Goal: Communication & Community: Answer question/provide support

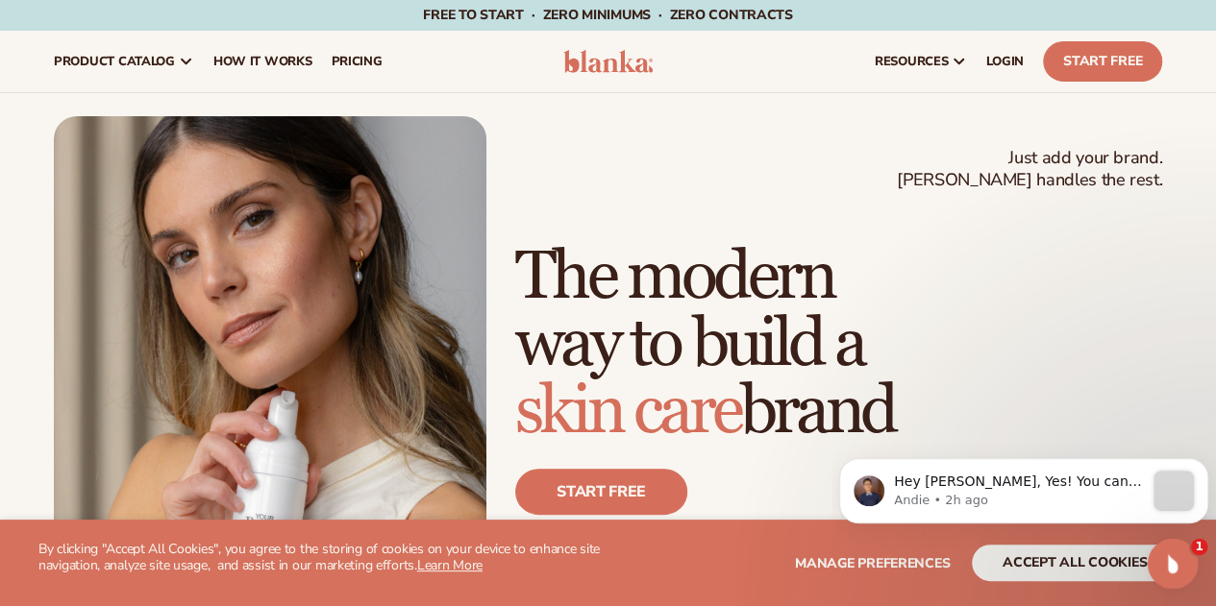
click at [1185, 572] on div "Open Intercom Messenger" at bounding box center [1169, 560] width 63 height 63
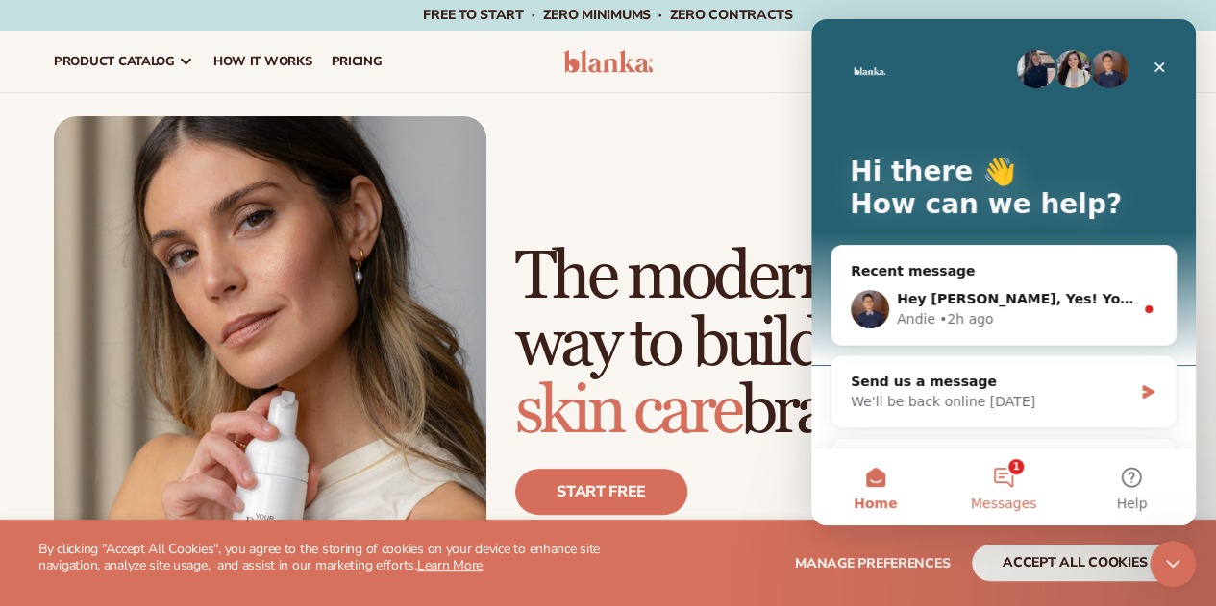
click at [999, 476] on button "1 Messages" at bounding box center [1003, 487] width 128 height 77
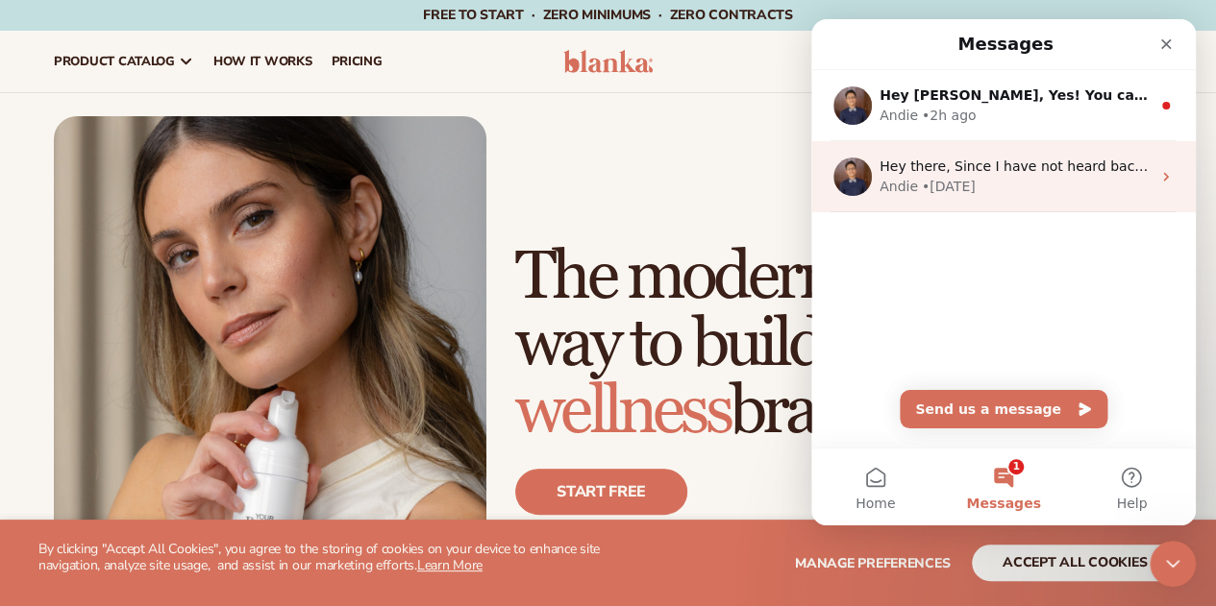
click at [1007, 180] on div "Andie • [DATE]" at bounding box center [1014, 187] width 271 height 20
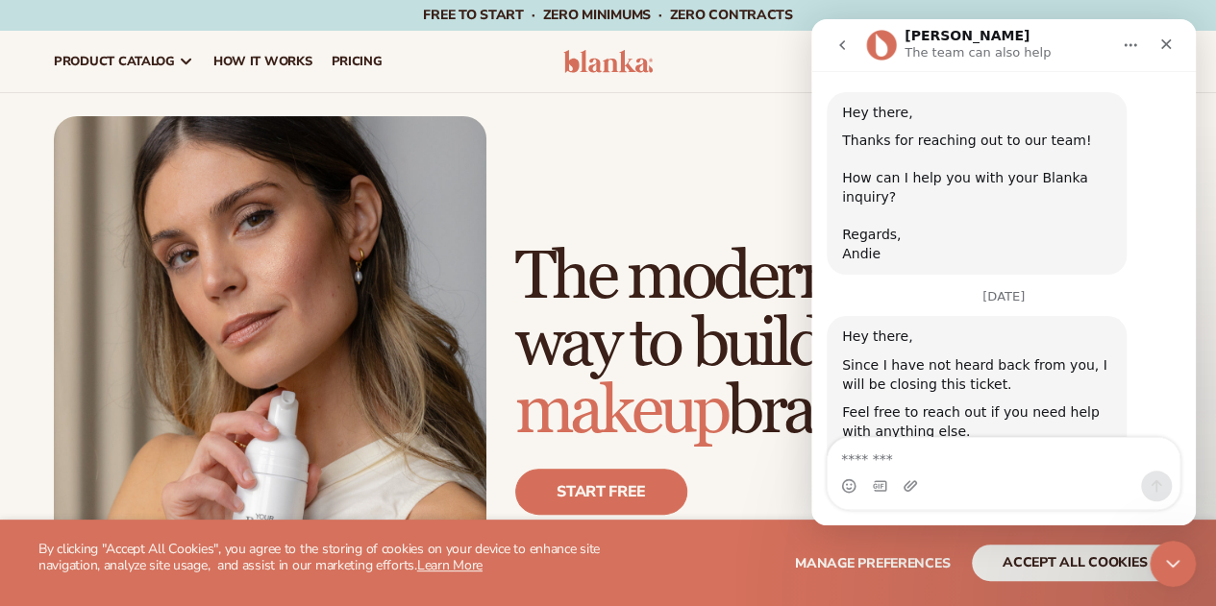
scroll to position [1245, 0]
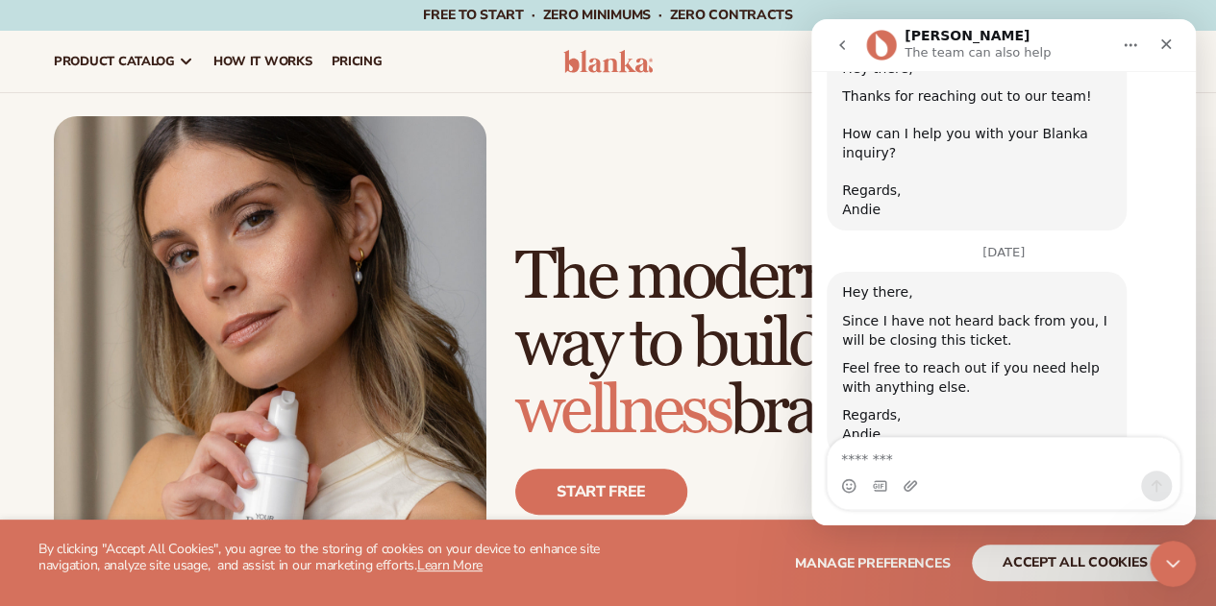
click at [845, 37] on icon "go back" at bounding box center [841, 44] width 15 height 15
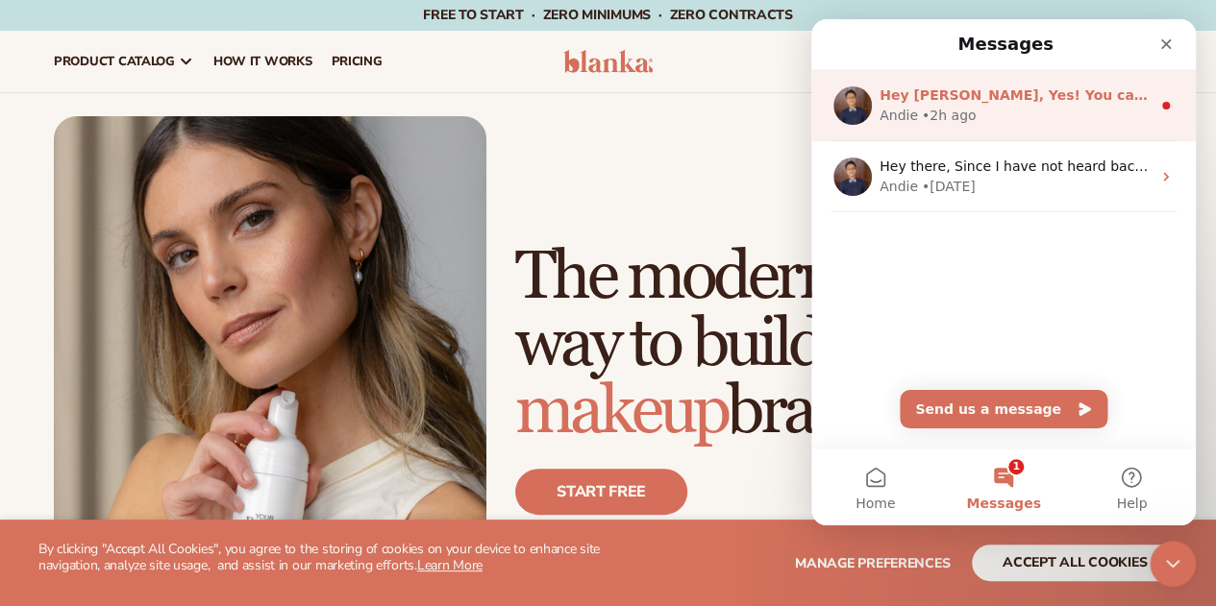
click at [914, 105] on div "Hey [PERSON_NAME], Yes! You can adjust your logo. Once you click on the product…" at bounding box center [1014, 96] width 271 height 20
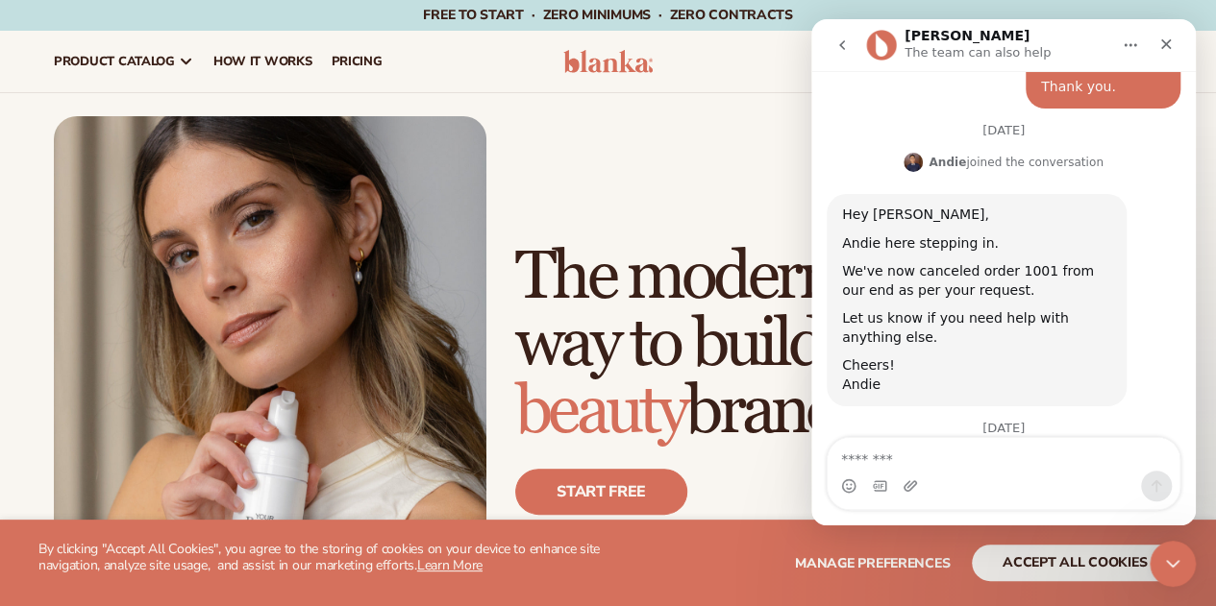
scroll to position [2099, 0]
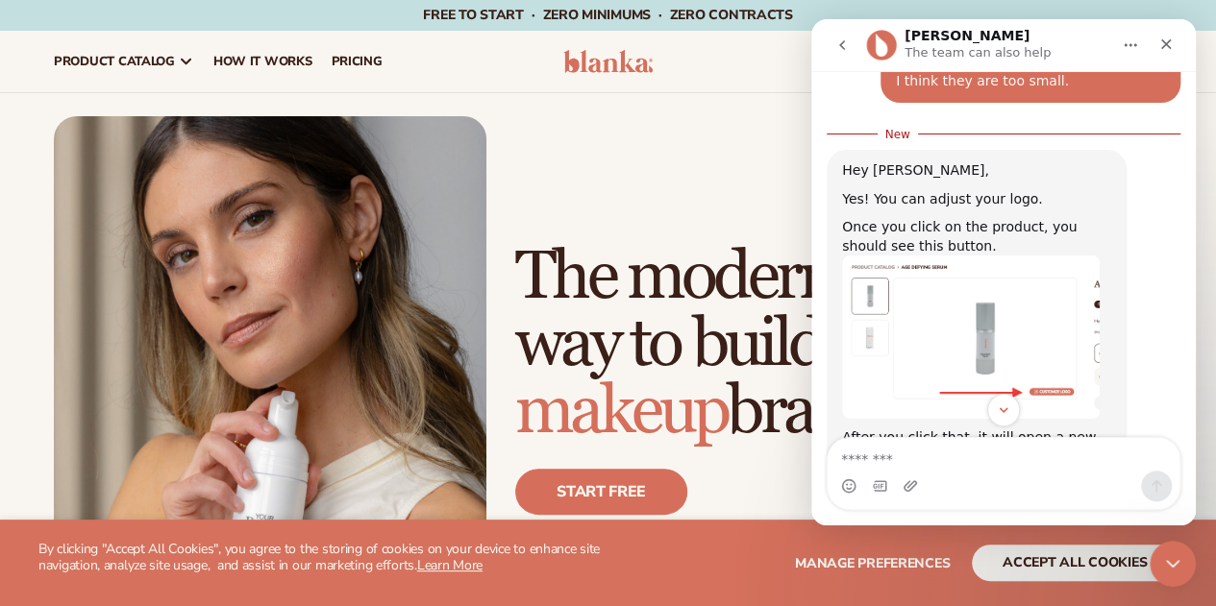
click at [906, 258] on img "Andie says…" at bounding box center [971, 337] width 258 height 163
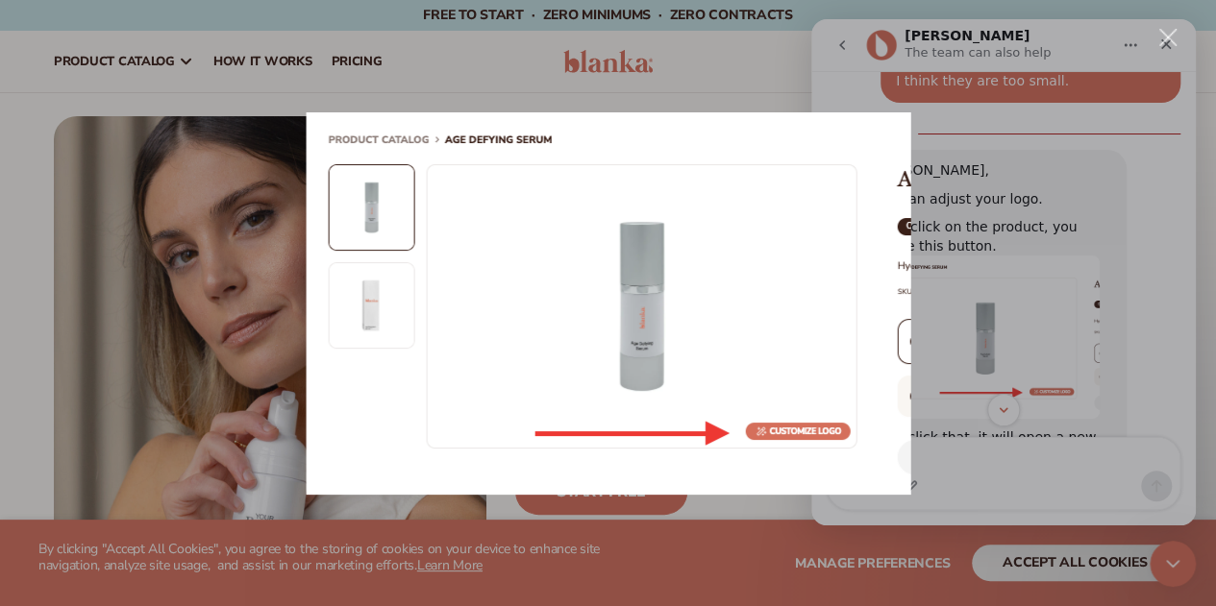
click at [740, 37] on div "Intercom messenger" at bounding box center [608, 303] width 1216 height 606
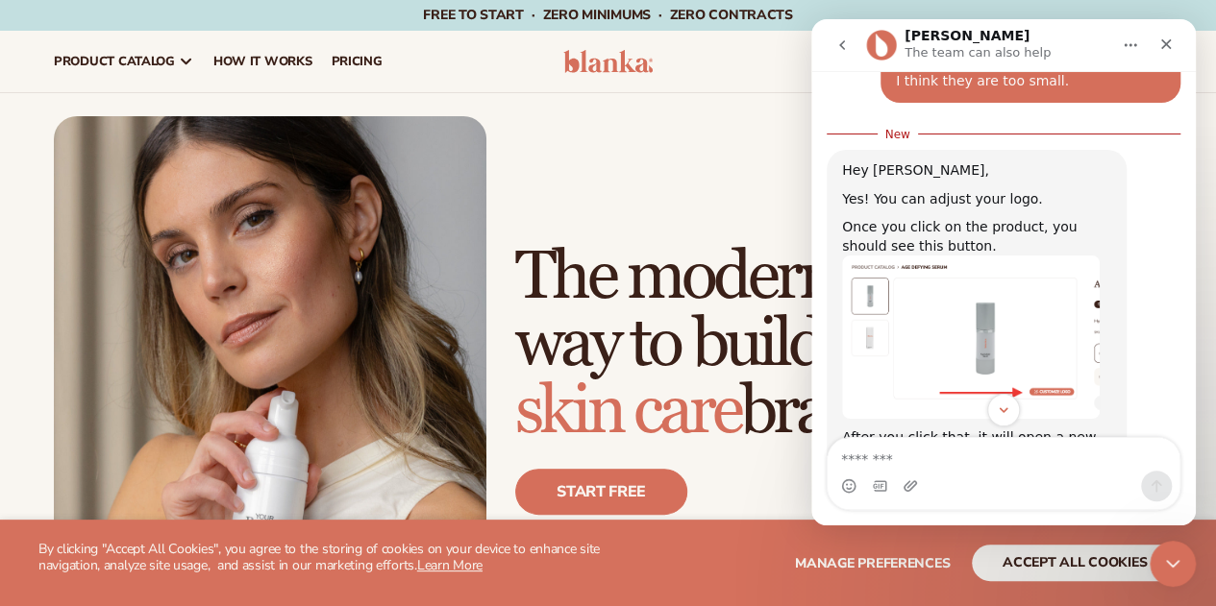
scroll to position [2295, 0]
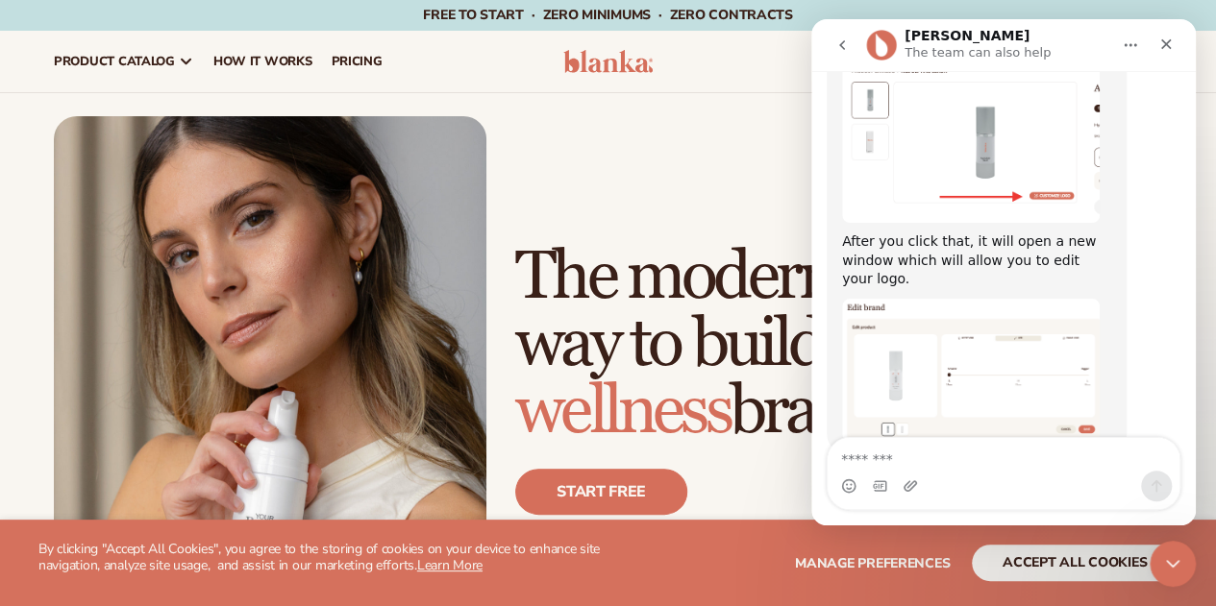
click at [932, 324] on img "Andie says…" at bounding box center [971, 370] width 258 height 143
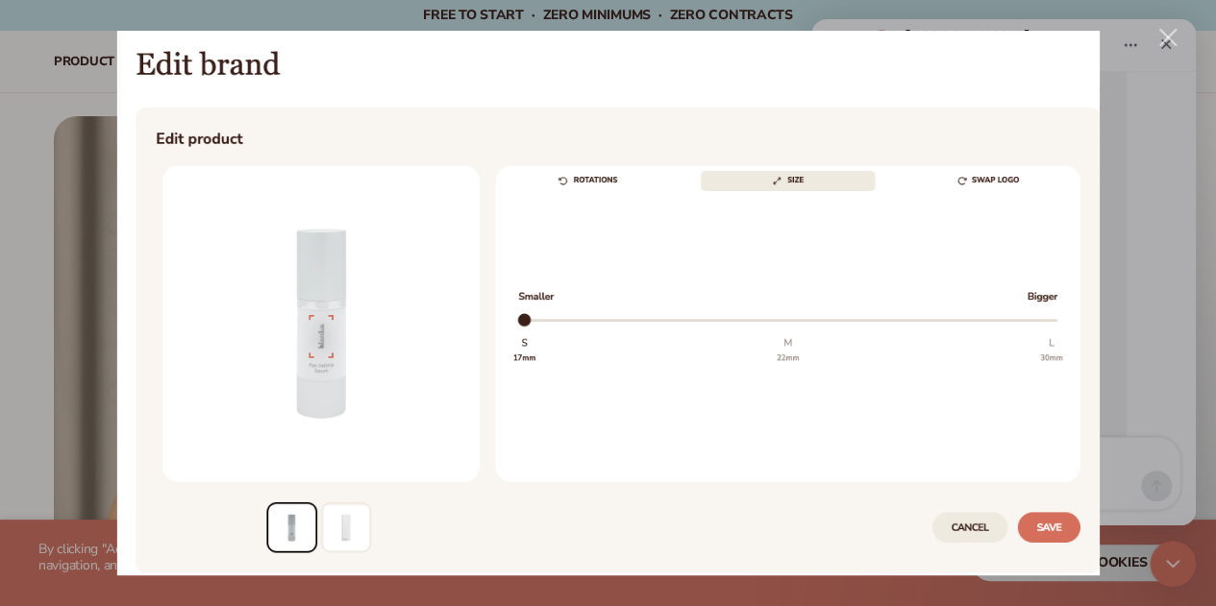
scroll to position [0, 0]
click at [1170, 39] on div "Close" at bounding box center [1168, 38] width 18 height 18
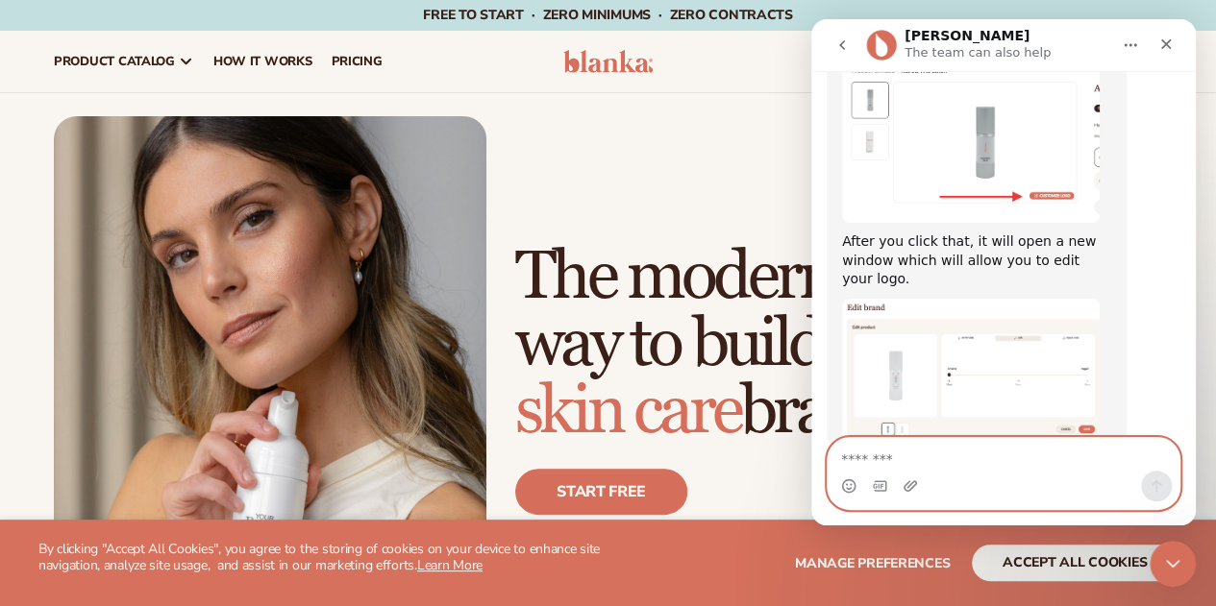
click at [887, 447] on textarea "Message…" at bounding box center [1003, 454] width 352 height 33
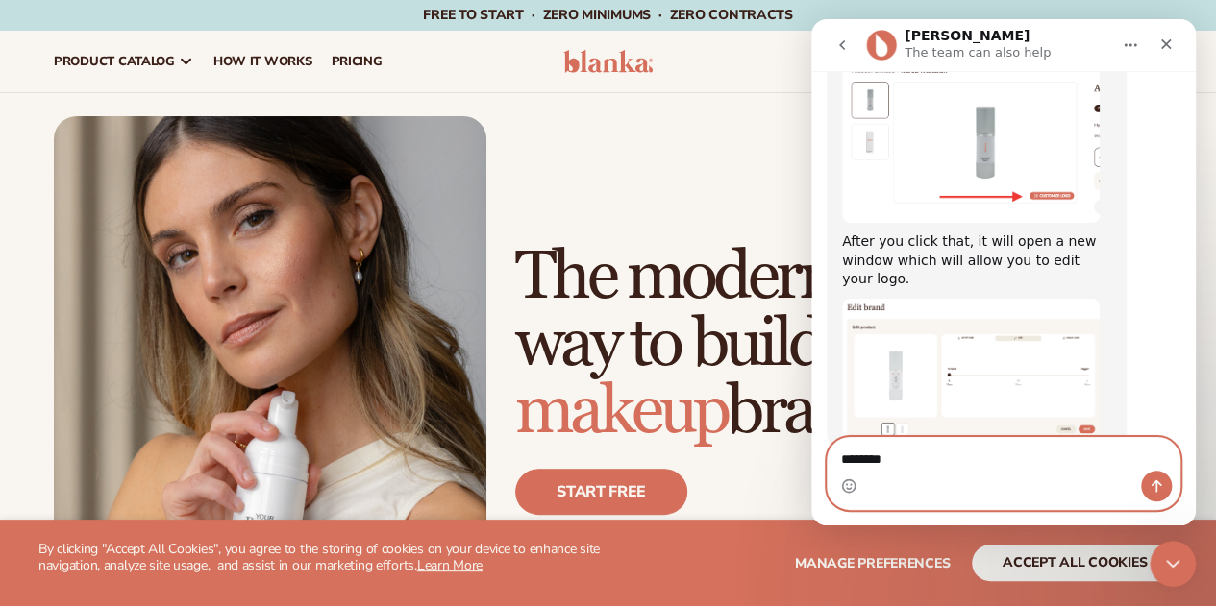
type textarea "*********"
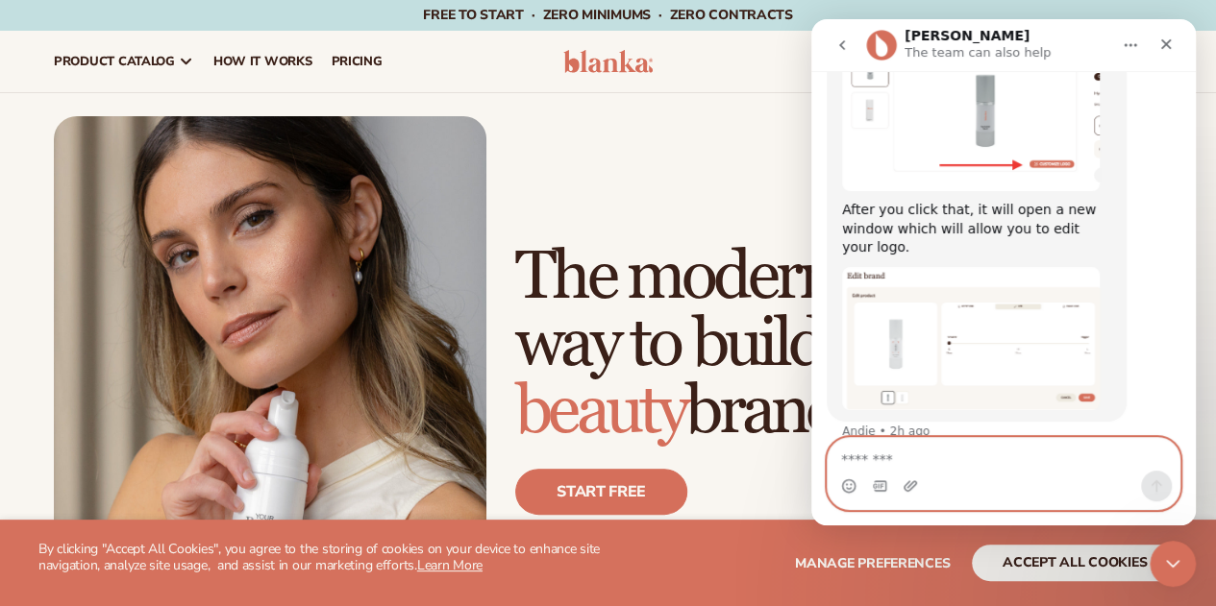
scroll to position [2320, 0]
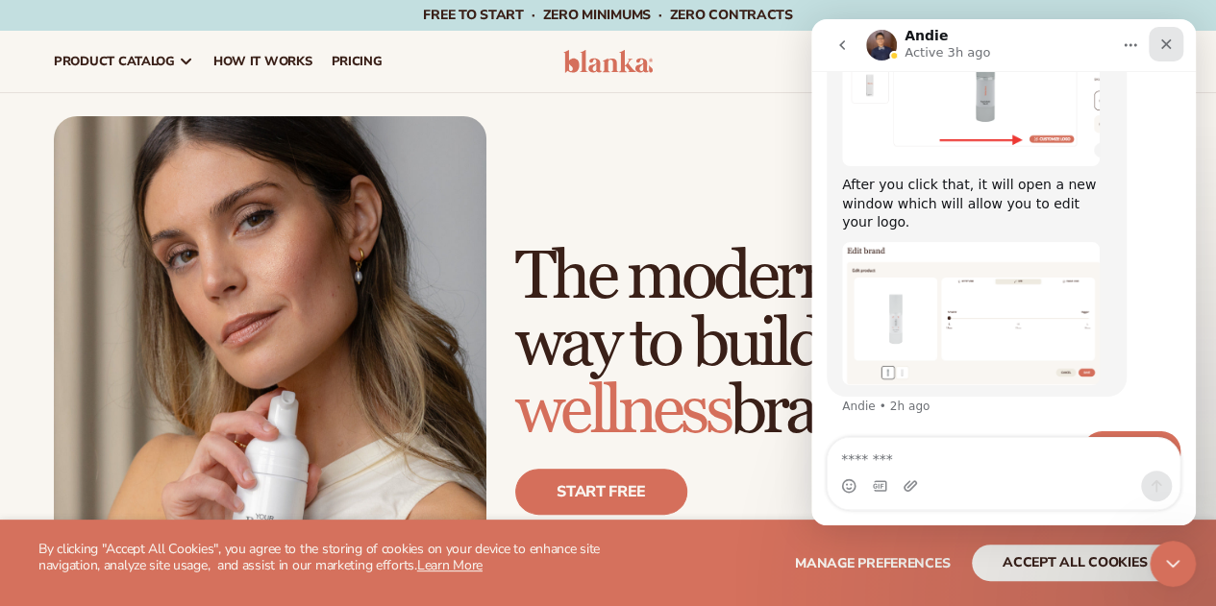
click at [1164, 53] on div "Close" at bounding box center [1165, 44] width 35 height 35
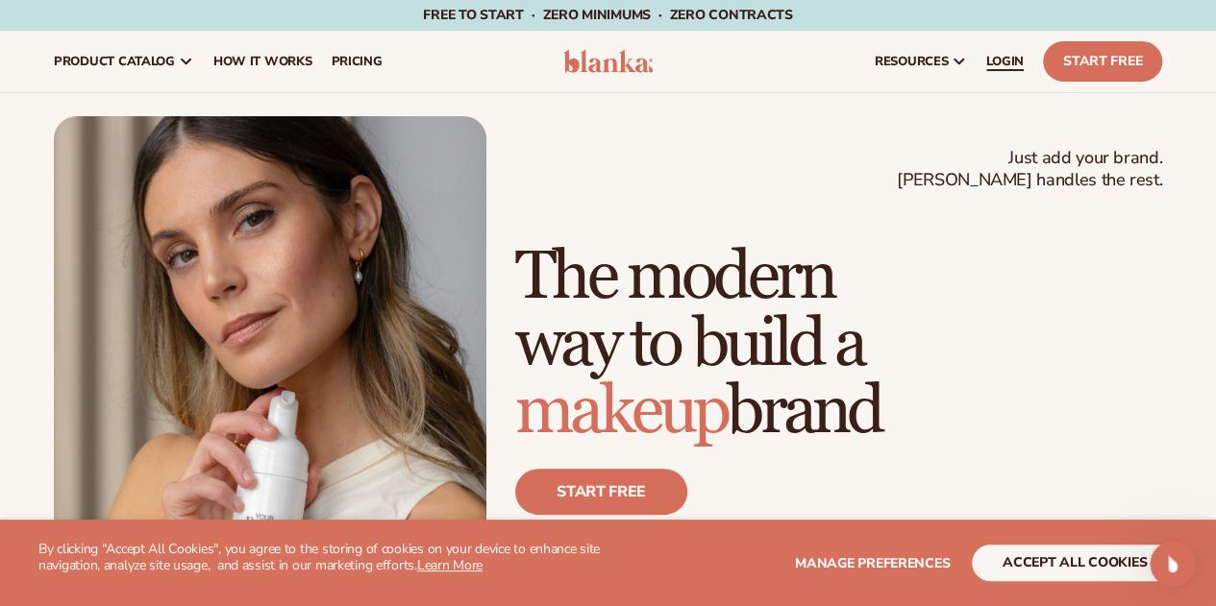
click at [993, 61] on span "LOGIN" at bounding box center [1004, 61] width 37 height 15
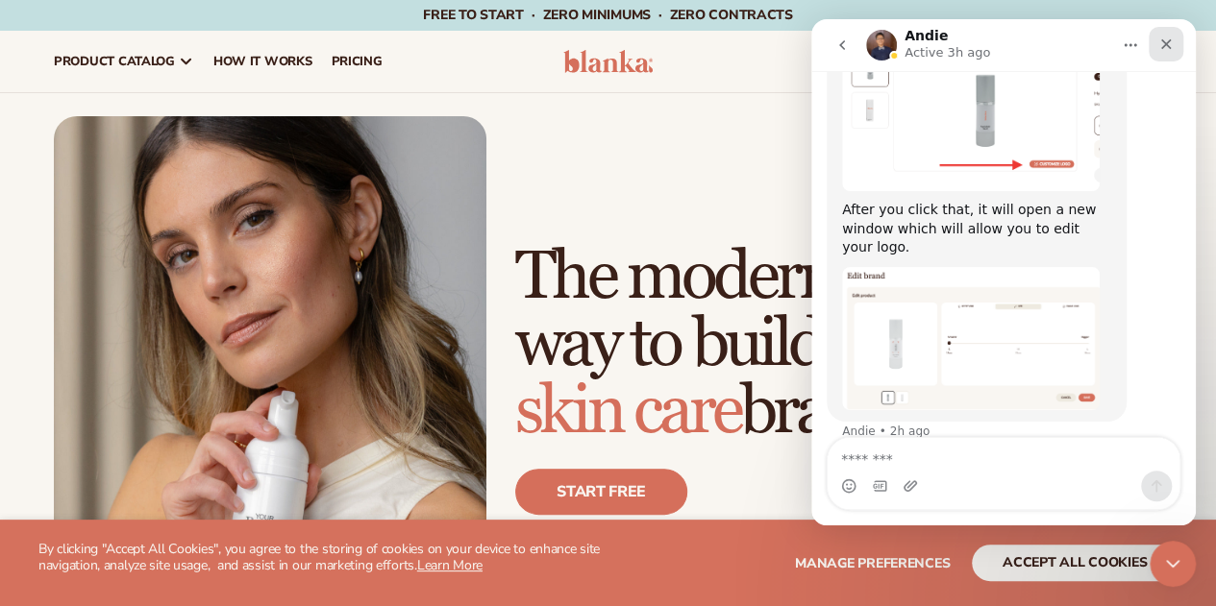
scroll to position [2320, 0]
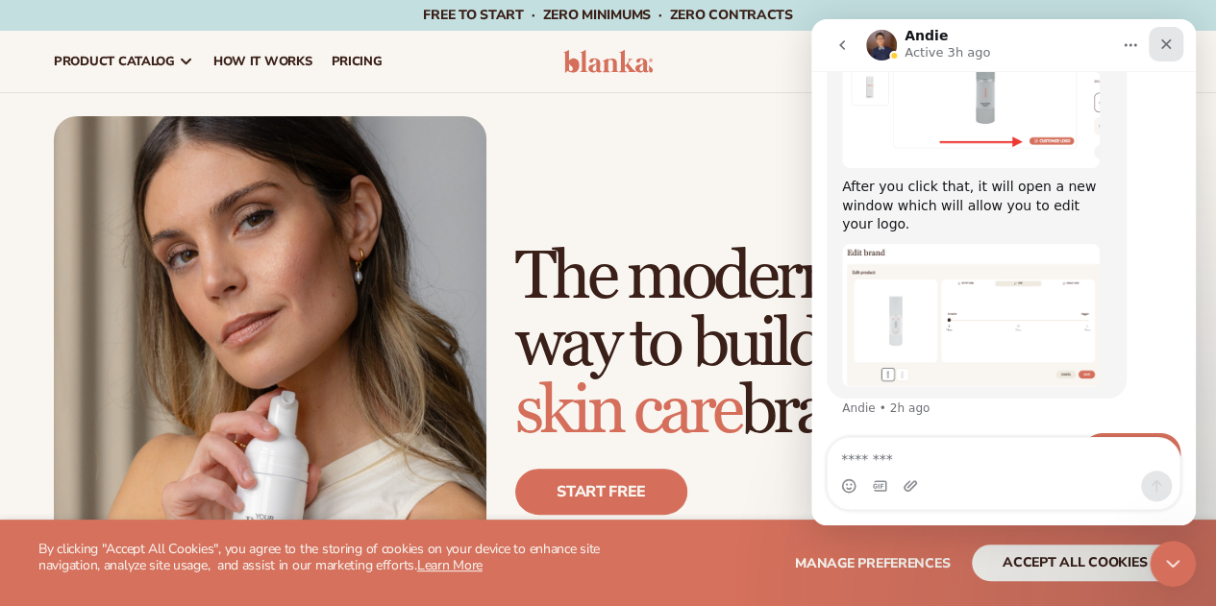
click at [1170, 48] on icon "Close" at bounding box center [1165, 44] width 15 height 15
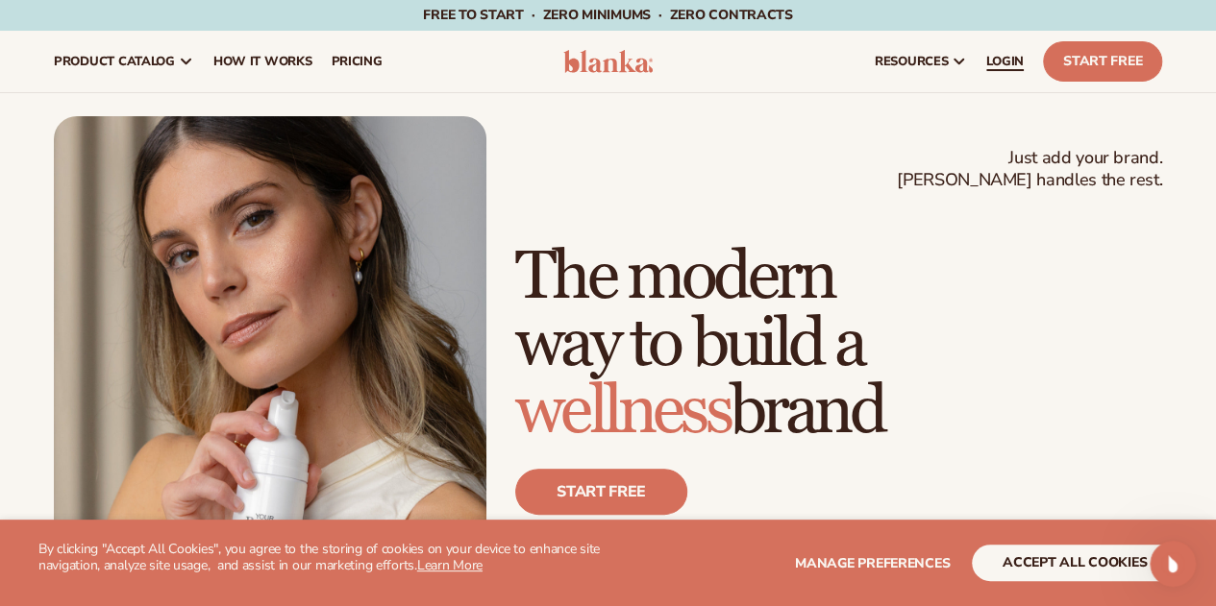
click at [1011, 56] on span "LOGIN" at bounding box center [1004, 61] width 37 height 15
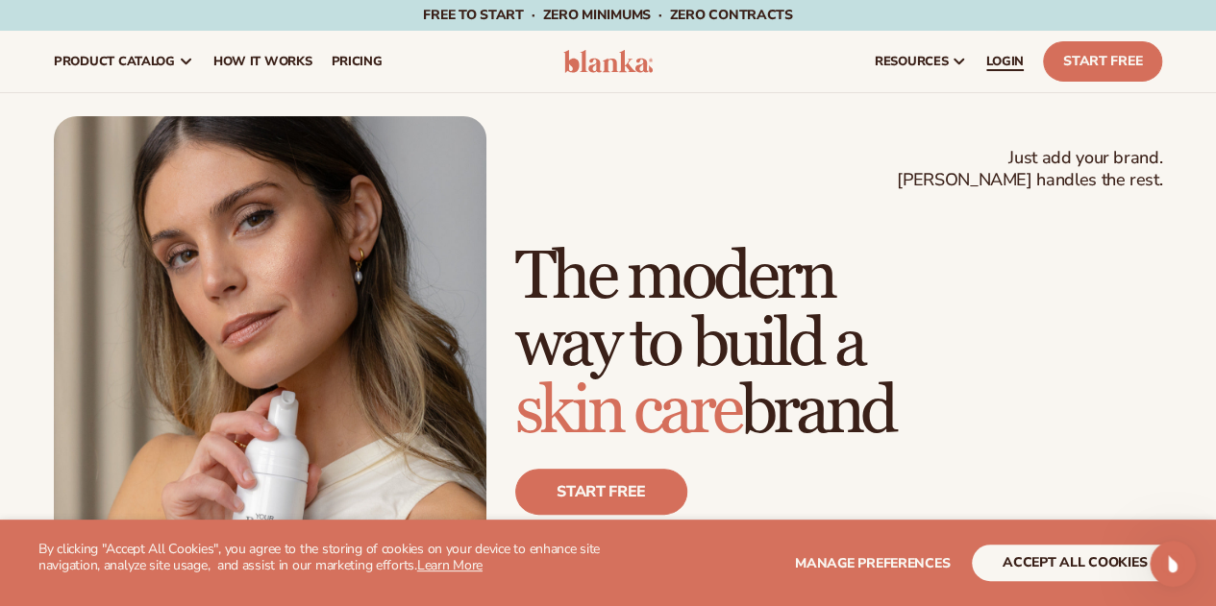
click at [1023, 56] on span "LOGIN" at bounding box center [1004, 61] width 37 height 15
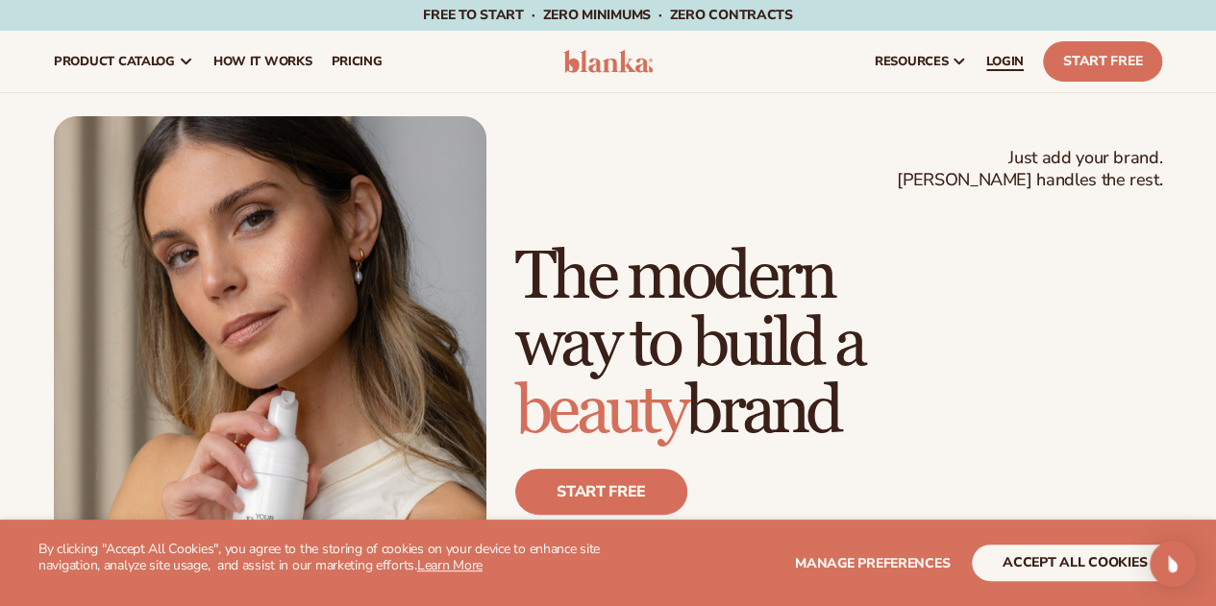
click at [998, 61] on span "LOGIN" at bounding box center [1004, 61] width 37 height 15
